Goal: Transaction & Acquisition: Purchase product/service

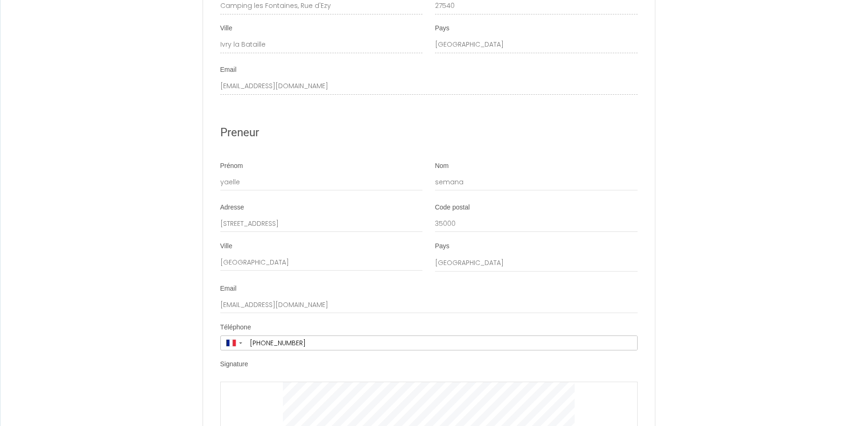
scroll to position [2767, 0]
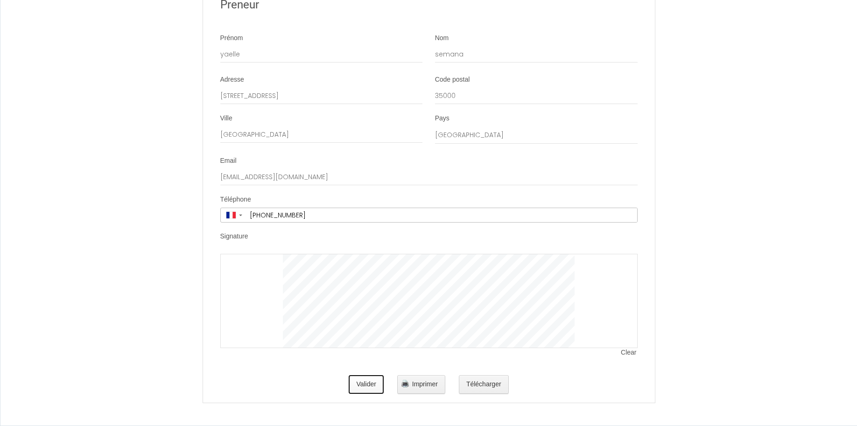
click at [372, 389] on button "Valider" at bounding box center [366, 384] width 35 height 19
click at [370, 383] on button "Valider" at bounding box center [366, 384] width 35 height 19
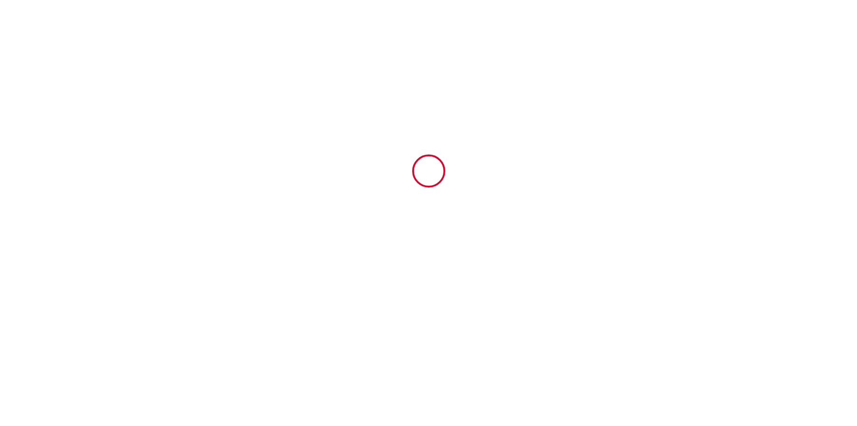
scroll to position [0, 0]
type input "3.6"
type input "180"
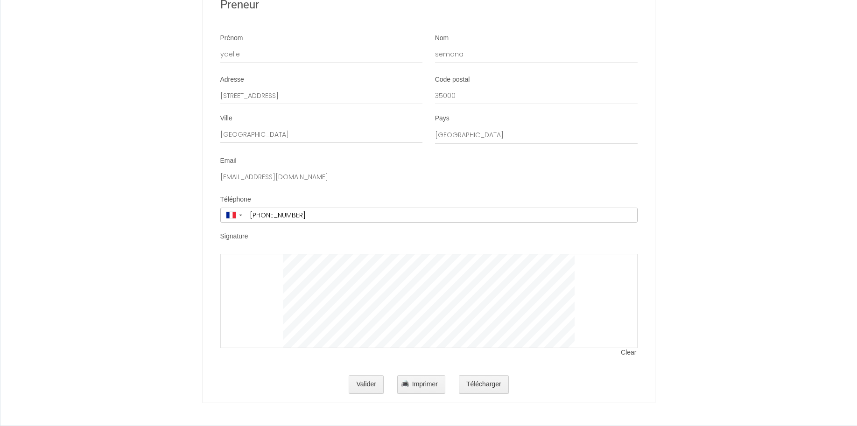
scroll to position [2767, 0]
click at [365, 382] on button "Valider" at bounding box center [366, 384] width 35 height 19
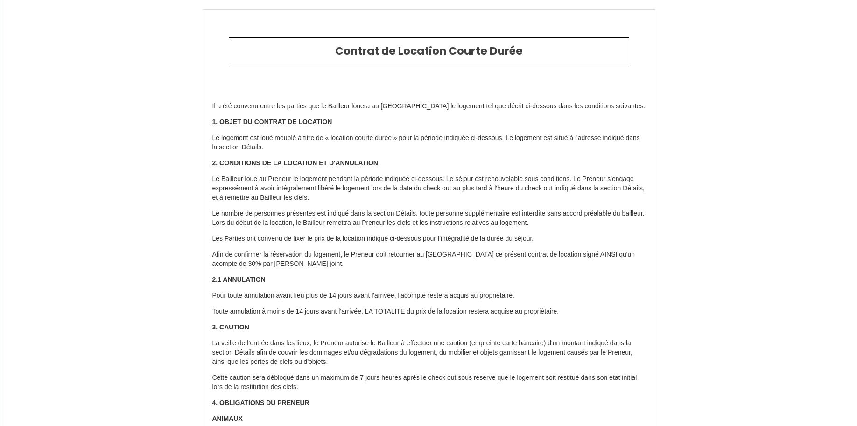
type input "3.6"
type input "180"
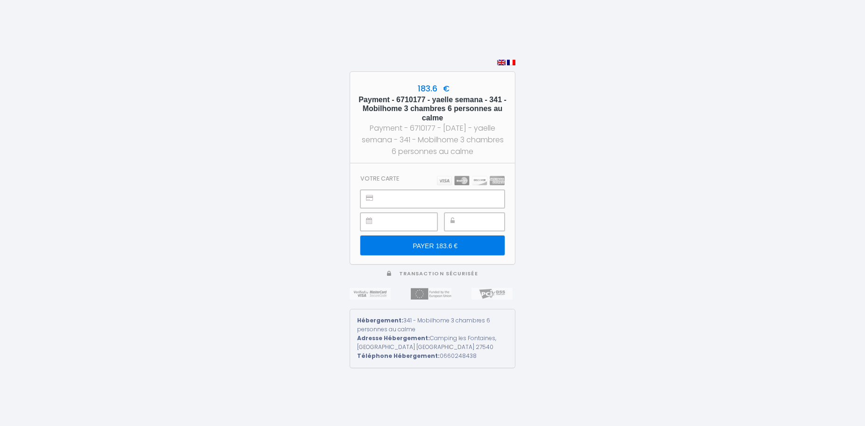
click at [465, 218] on div at bounding box center [474, 222] width 60 height 18
click at [456, 246] on input "PAYER 183.6 €" at bounding box center [432, 246] width 144 height 20
click at [475, 247] on input "PAYER 183.6 €" at bounding box center [432, 246] width 144 height 20
